Goal: Information Seeking & Learning: Find specific fact

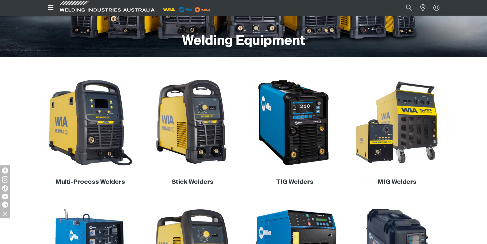
scroll to position [129, 0]
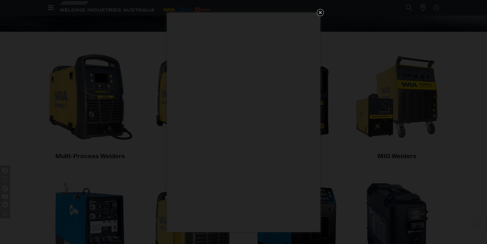
click at [323, 13] on icon "Get 5 WIA Welding Guides Free!" at bounding box center [321, 12] width 6 height 6
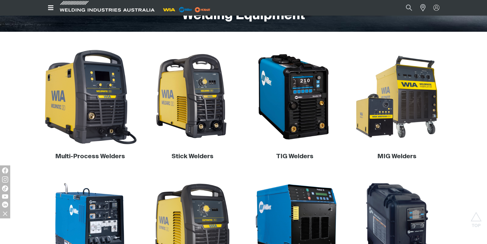
click at [102, 104] on img at bounding box center [90, 97] width 98 height 98
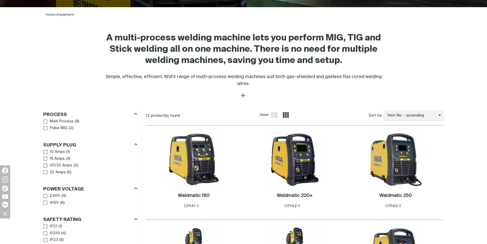
scroll to position [179, 0]
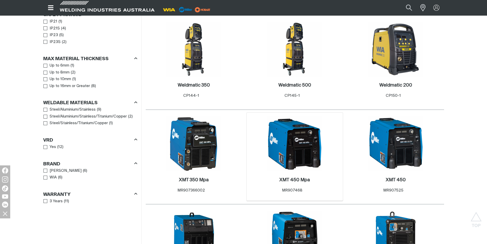
scroll to position [333, 0]
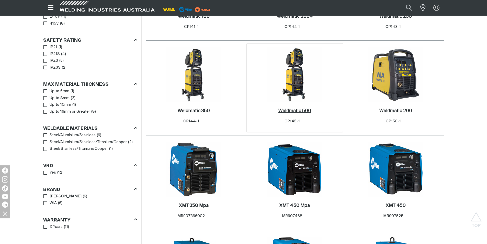
click at [300, 108] on h2 "Weldmatic 500 ." at bounding box center [295, 110] width 33 height 5
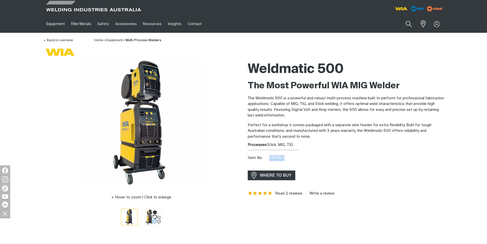
drag, startPoint x: 286, startPoint y: 156, endPoint x: 270, endPoint y: 157, distance: 16.4
click at [270, 157] on div "Item No. CP145-1" at bounding box center [346, 158] width 197 height 6
copy span "CP145-1"
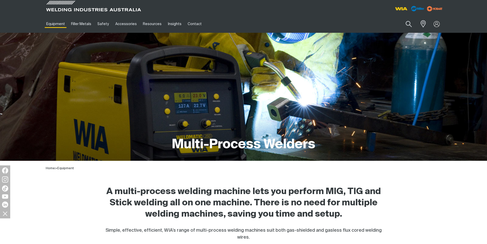
scroll to position [333, 0]
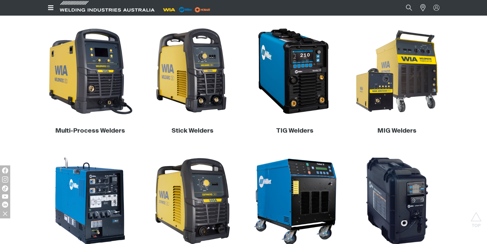
scroll to position [180, 0]
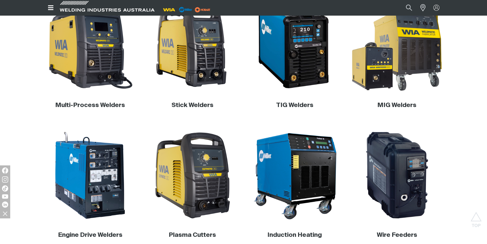
click at [405, 57] on img at bounding box center [397, 46] width 98 height 98
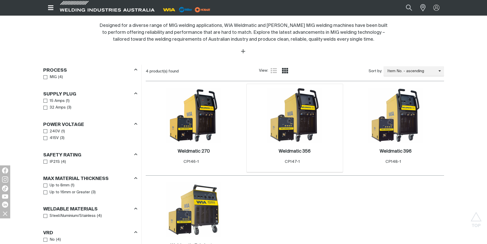
scroll to position [230, 0]
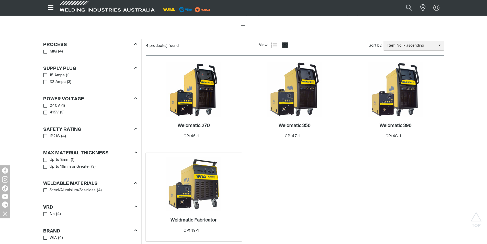
click at [221, 190] on img at bounding box center [194, 184] width 55 height 55
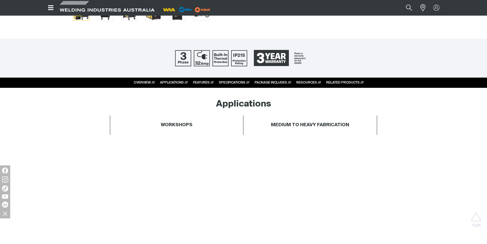
scroll to position [179, 0]
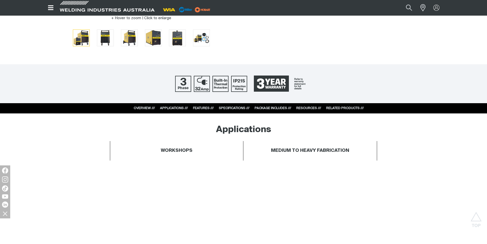
click at [275, 109] on link "PACKAGE INCLUDES ///" at bounding box center [273, 107] width 37 height 3
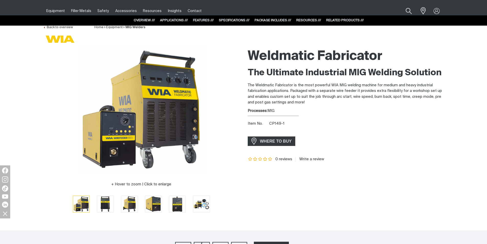
scroll to position [0, 0]
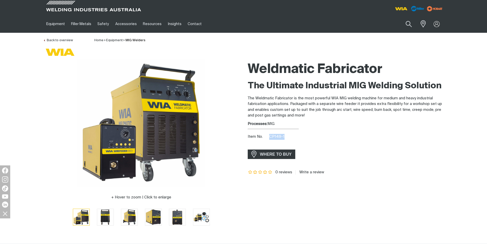
drag, startPoint x: 286, startPoint y: 134, endPoint x: 270, endPoint y: 136, distance: 15.2
click at [270, 136] on div "Item No. CP149-1" at bounding box center [346, 137] width 197 height 6
copy span "CP149-1"
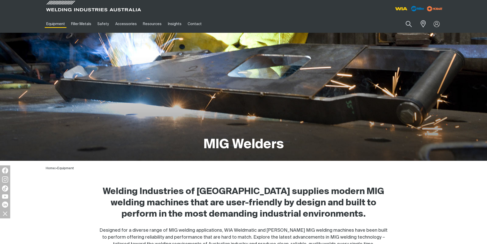
scroll to position [230, 0]
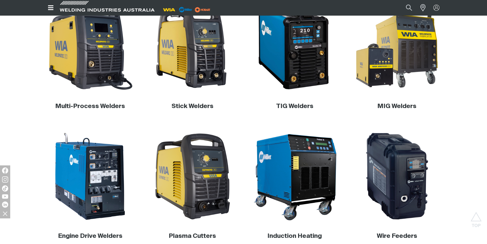
scroll to position [154, 0]
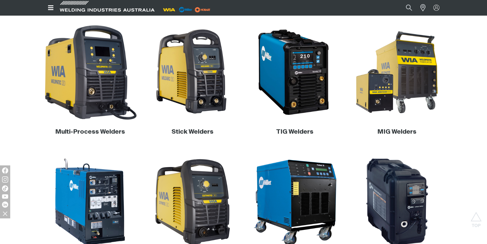
click at [109, 81] on img at bounding box center [90, 72] width 98 height 98
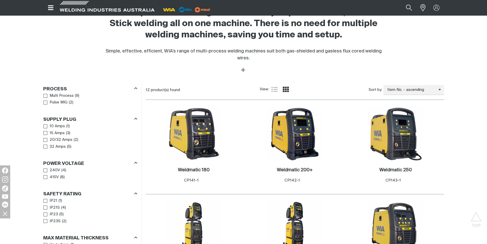
scroll to position [230, 0]
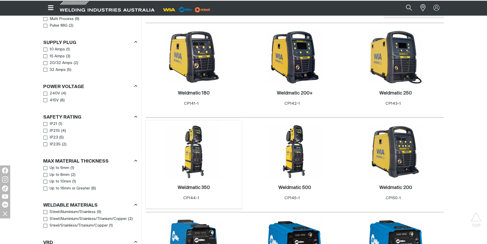
scroll to position [281, 0]
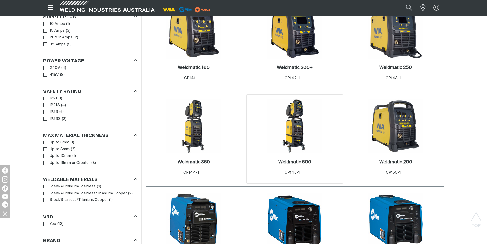
click at [281, 160] on h2 "Weldmatic 500 ." at bounding box center [295, 162] width 33 height 5
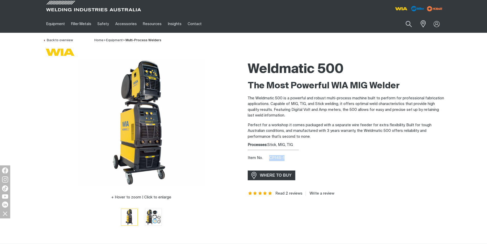
drag, startPoint x: 284, startPoint y: 158, endPoint x: 270, endPoint y: 159, distance: 13.9
click at [270, 159] on div "Item No. CP145-1" at bounding box center [346, 158] width 197 height 6
copy span "CP145-1"
